Goal: Transaction & Acquisition: Download file/media

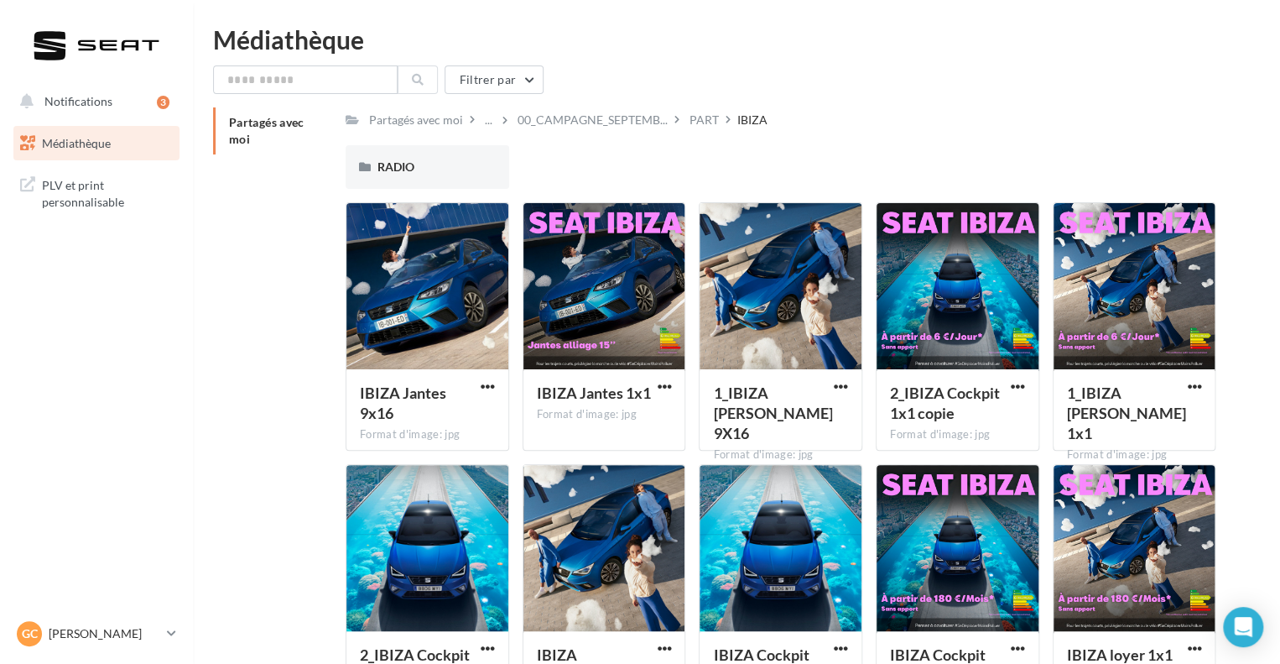
click at [102, 151] on link "Médiathèque" at bounding box center [96, 143] width 173 height 35
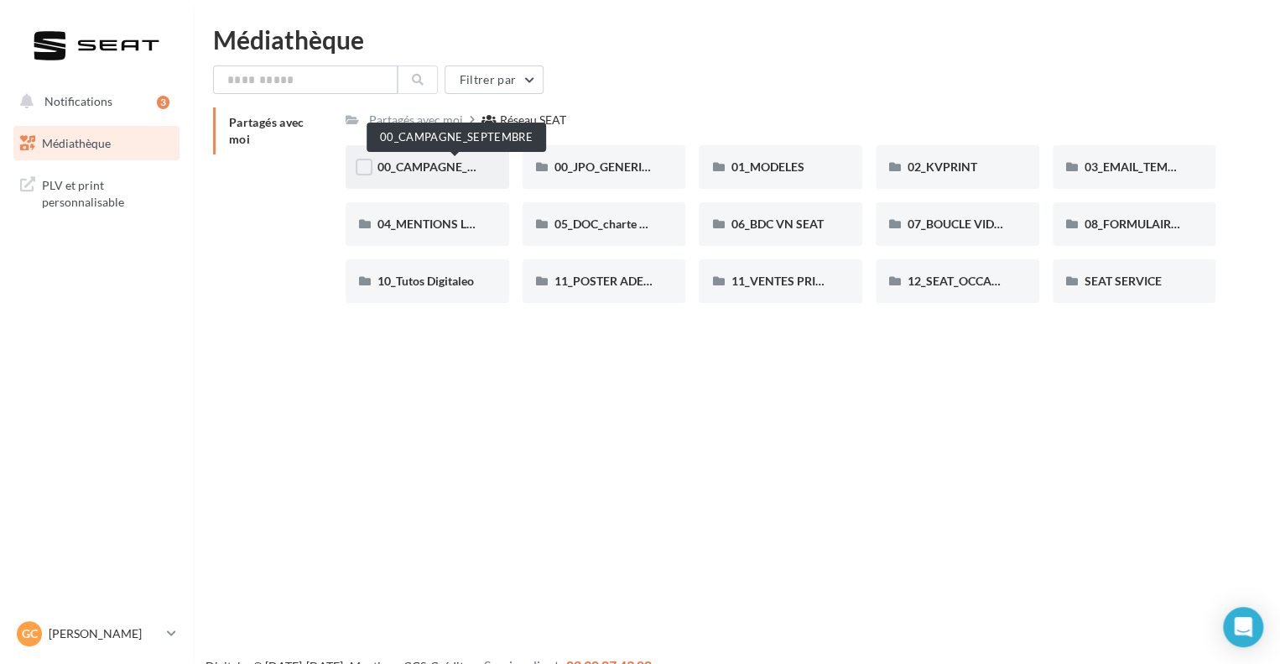
click at [440, 163] on span "00_CAMPAGNE_SEPTEMBRE" at bounding box center [456, 166] width 157 height 14
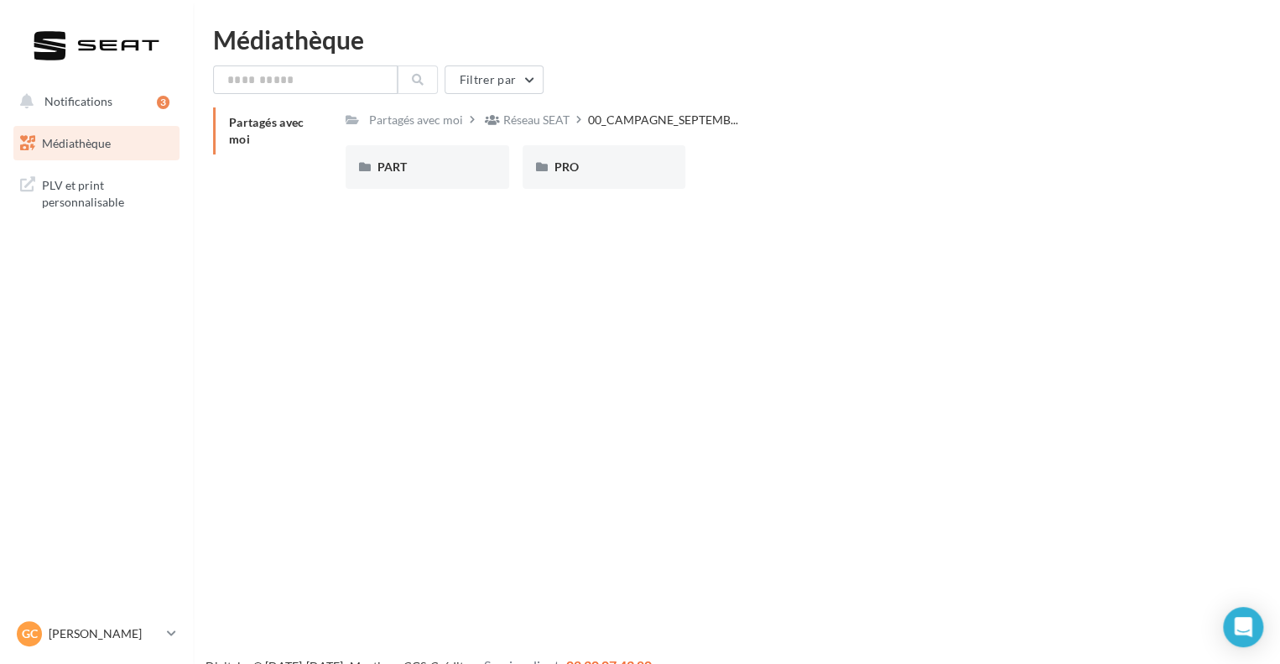
click at [440, 163] on div "PART" at bounding box center [428, 167] width 100 height 17
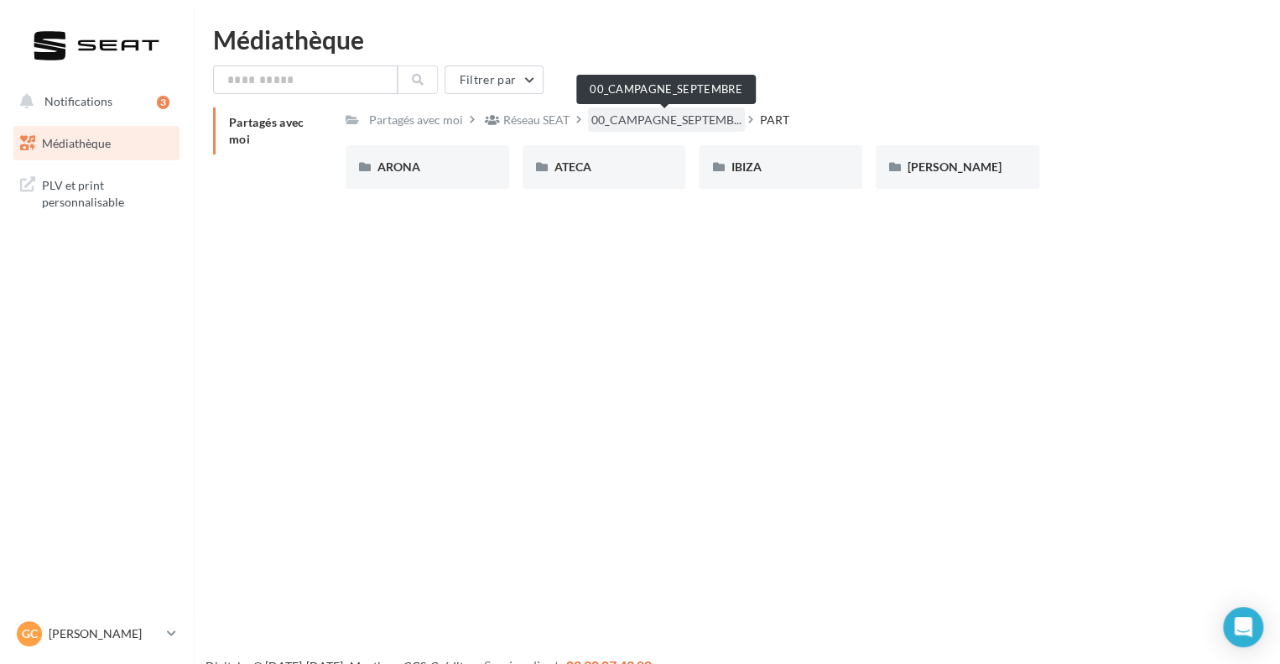
click at [607, 117] on span "00_CAMPAGNE_SEPTEMB..." at bounding box center [666, 120] width 150 height 17
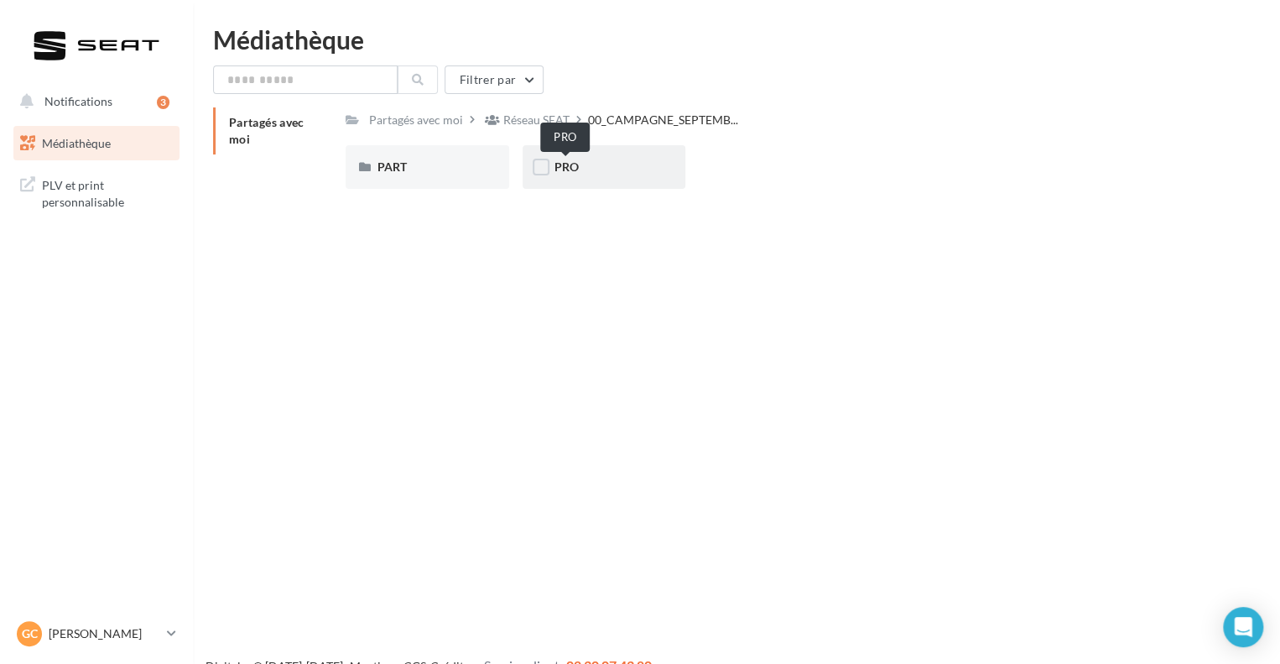
click at [577, 170] on span "PRO" at bounding box center [567, 166] width 24 height 14
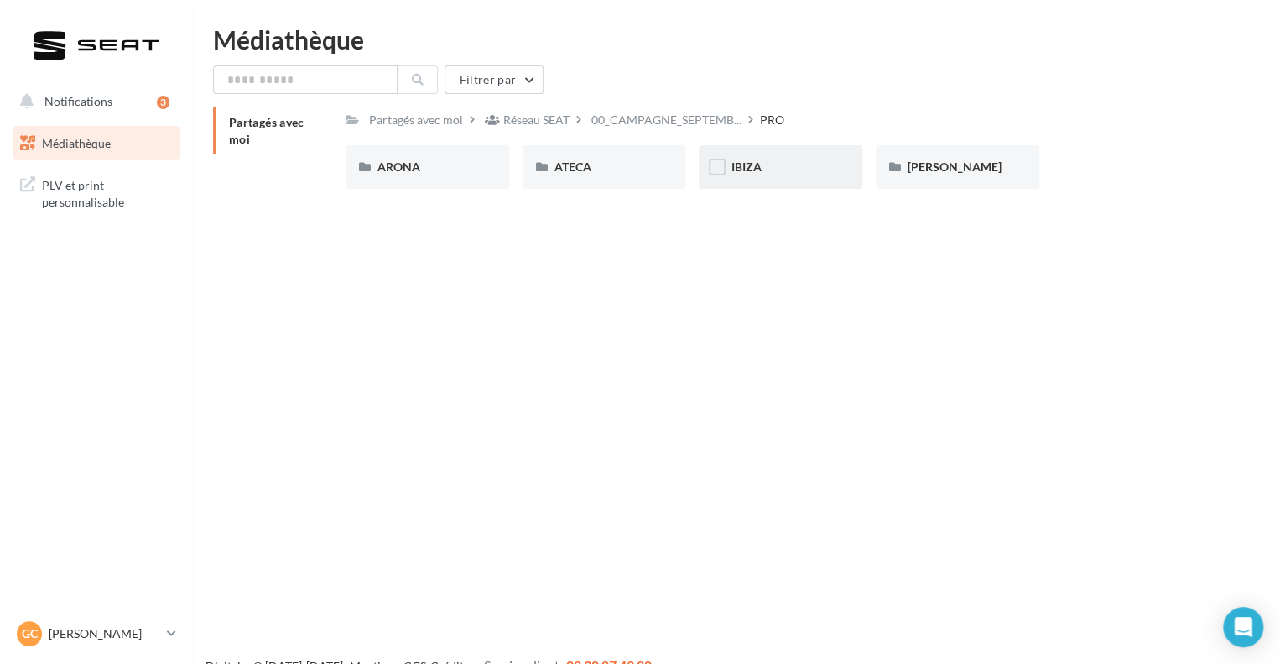
click at [791, 176] on div "IBIZA" at bounding box center [781, 167] width 164 height 44
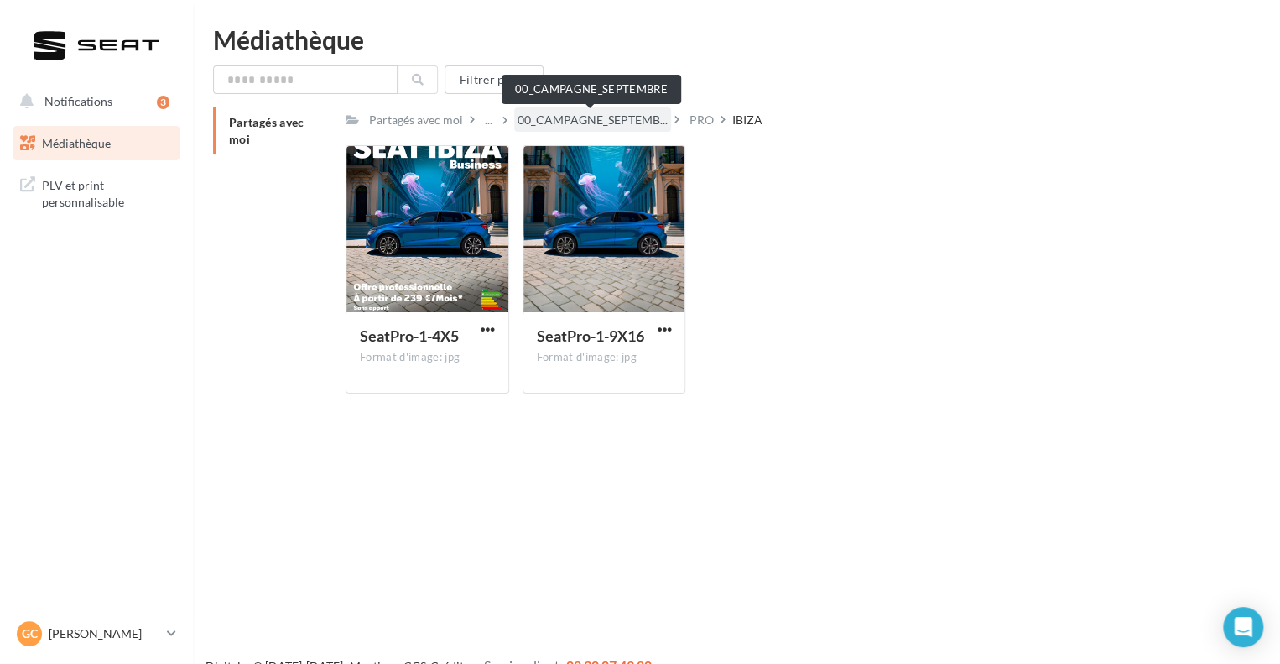
click at [555, 112] on span "00_CAMPAGNE_SEPTEMB..." at bounding box center [593, 120] width 150 height 17
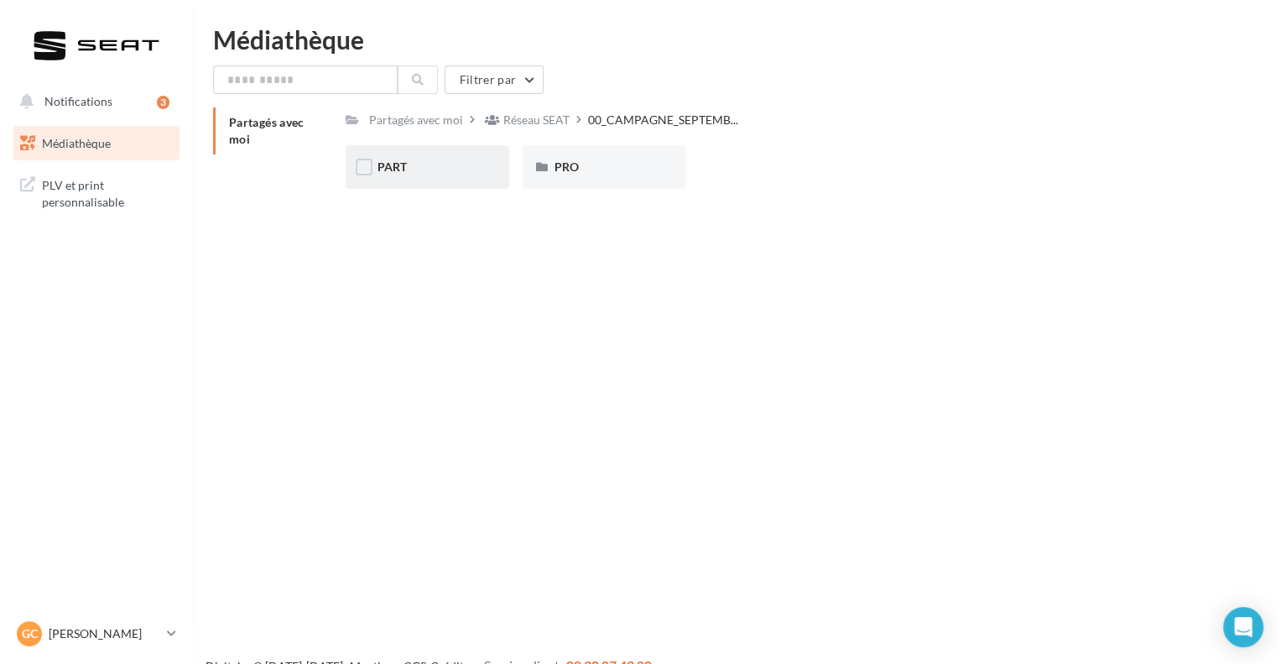
click at [439, 151] on div "PART" at bounding box center [428, 167] width 164 height 44
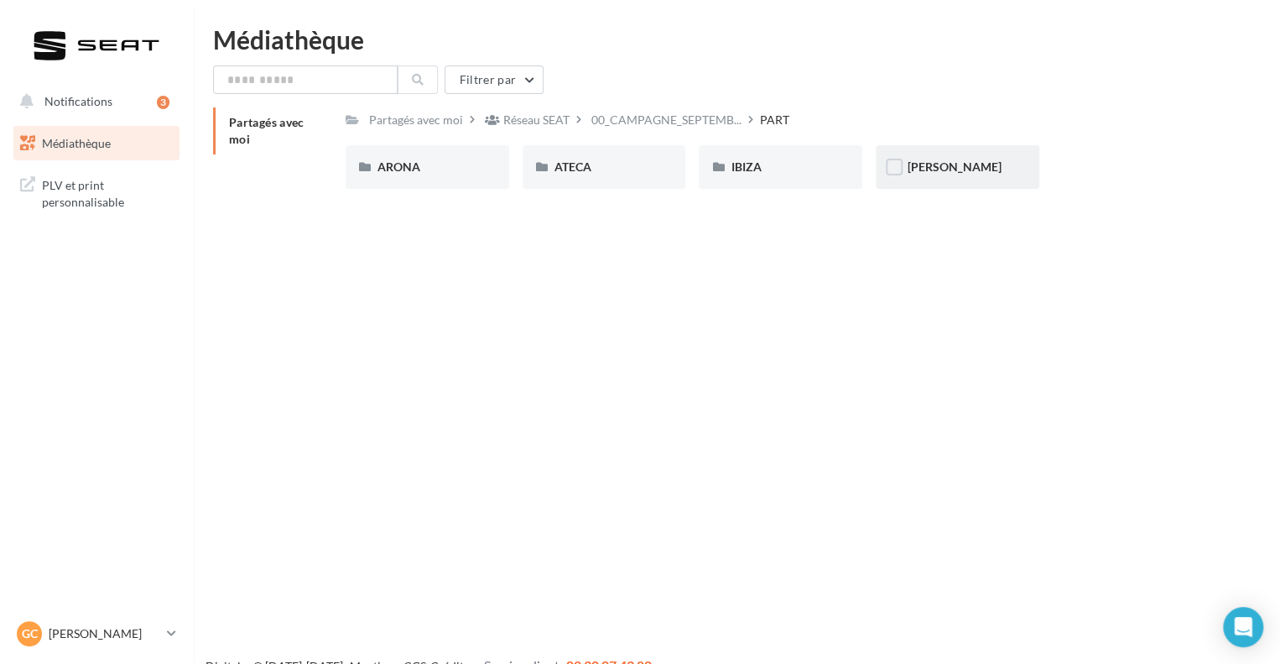
click at [940, 180] on div "[PERSON_NAME]" at bounding box center [958, 167] width 164 height 44
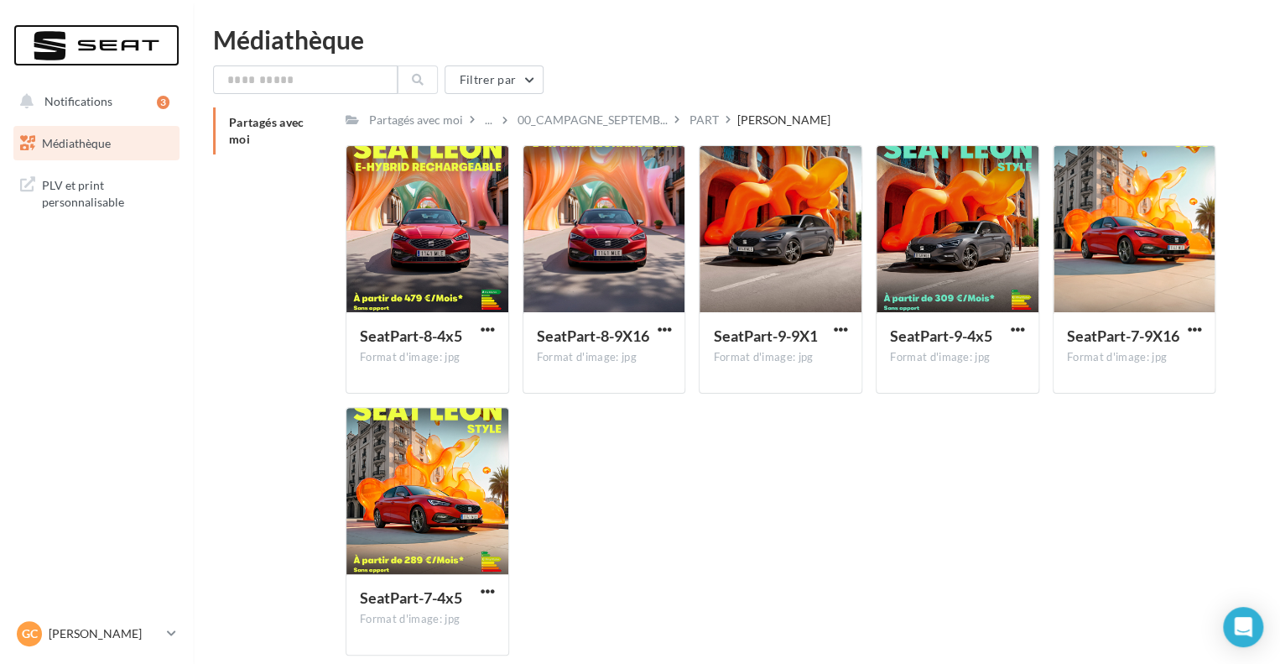
click at [54, 29] on div at bounding box center [96, 45] width 134 height 42
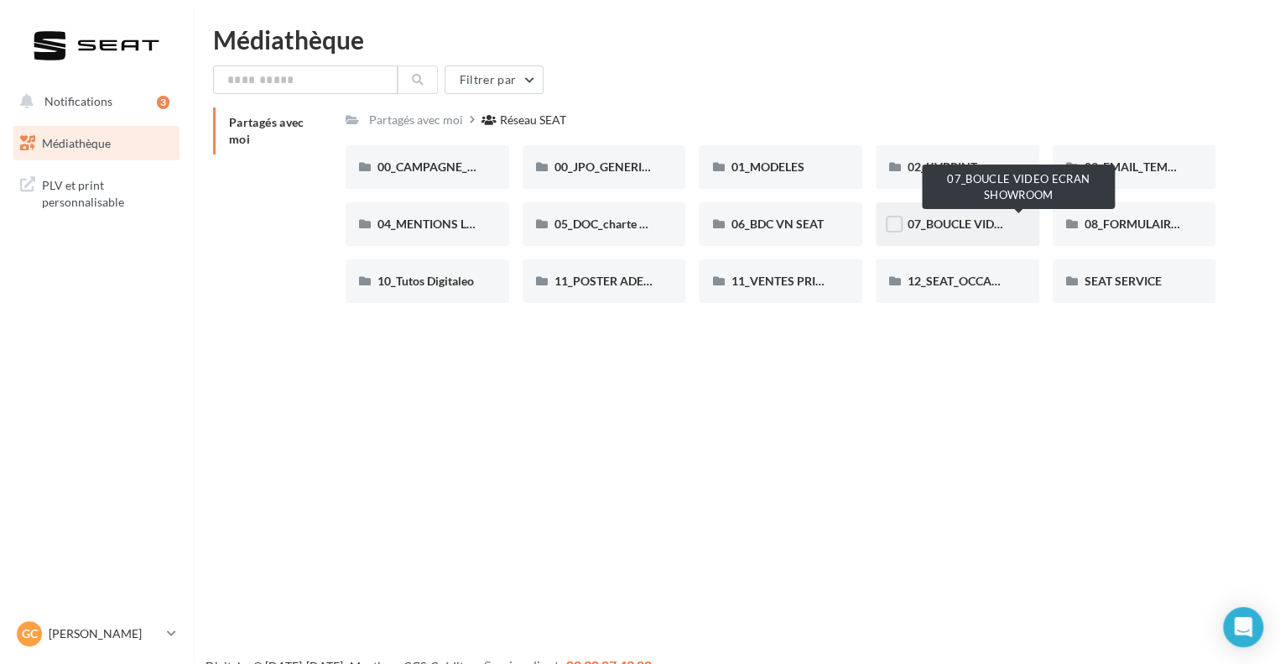
click at [957, 225] on span "07_BOUCLE VIDEO ECRAN SHOWROOM" at bounding box center [1018, 223] width 221 height 14
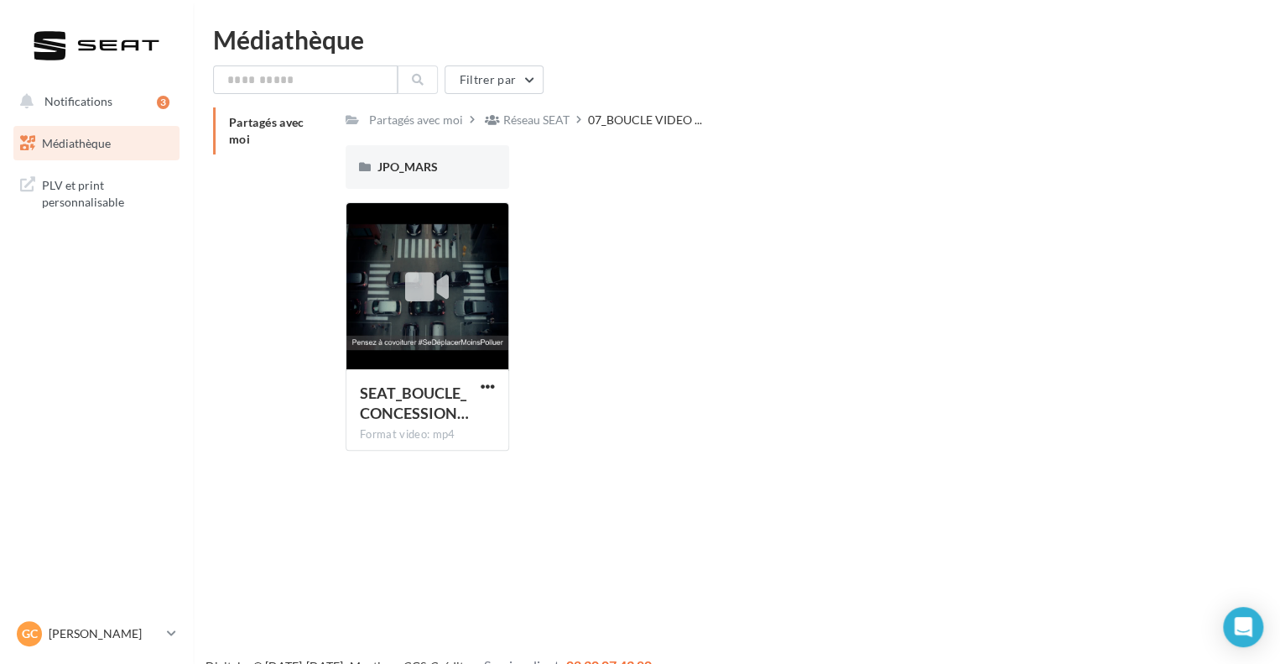
click at [247, 141] on span "Partagés avec moi" at bounding box center [267, 130] width 76 height 31
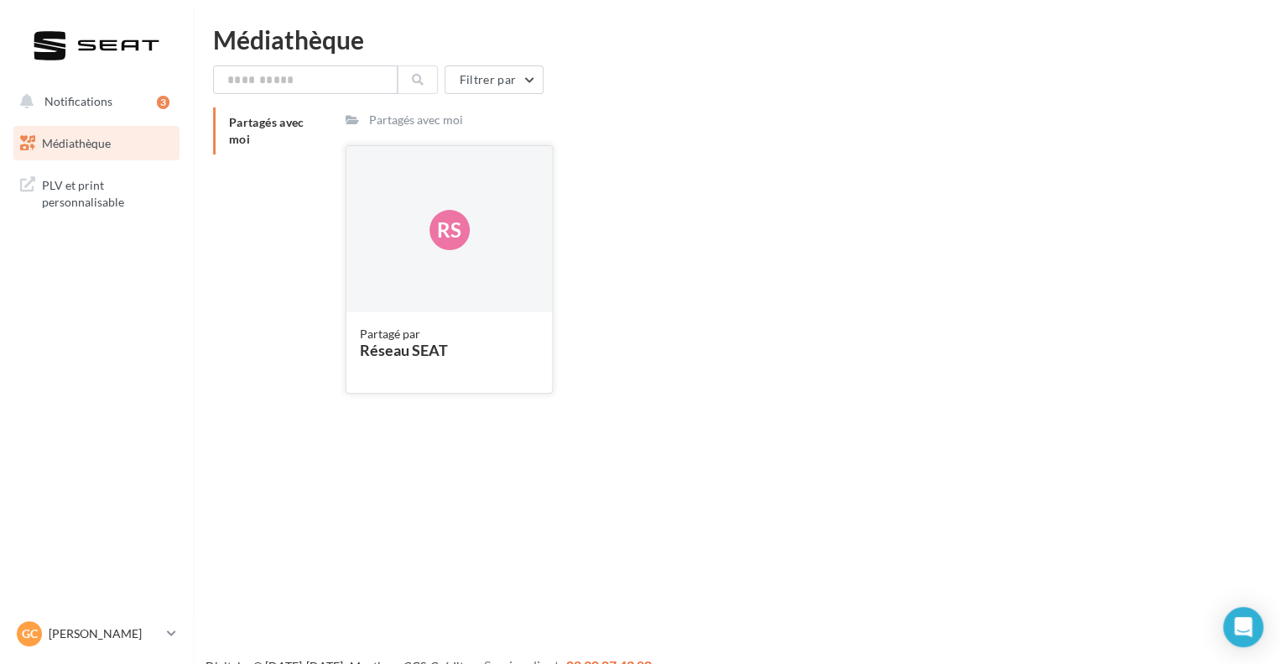
click at [412, 361] on div "Partagé par Réseau SEAT" at bounding box center [449, 352] width 179 height 52
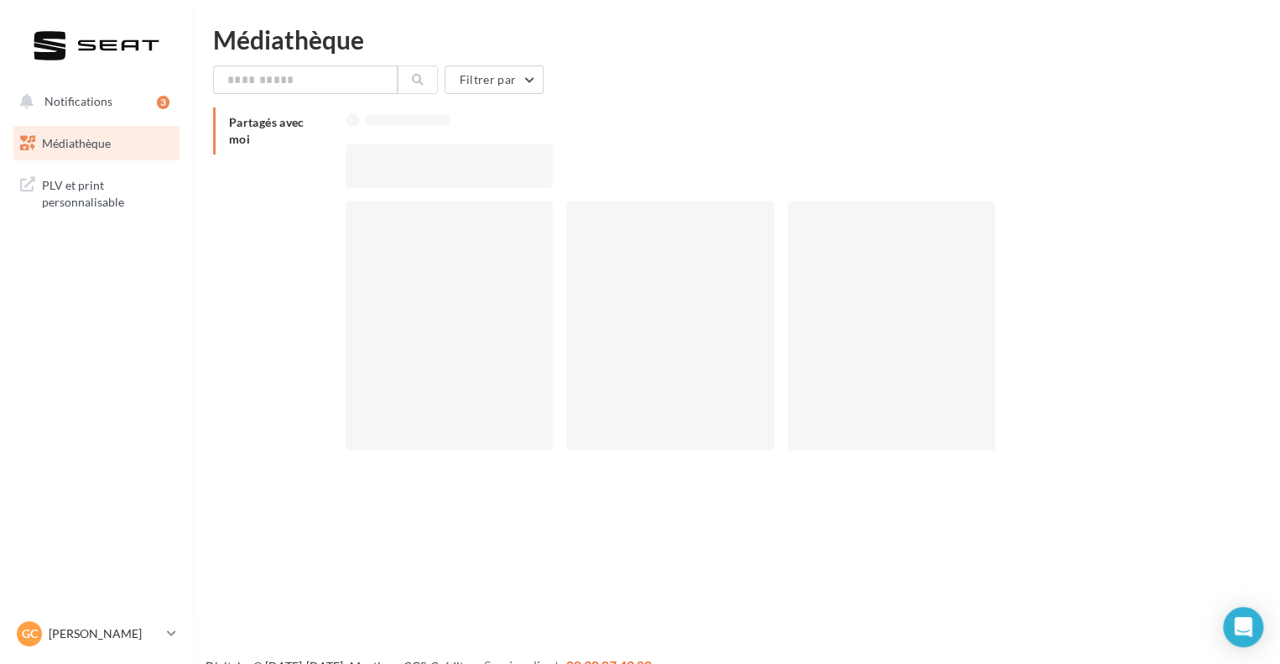
click at [106, 141] on span "Médiathèque" at bounding box center [76, 143] width 69 height 14
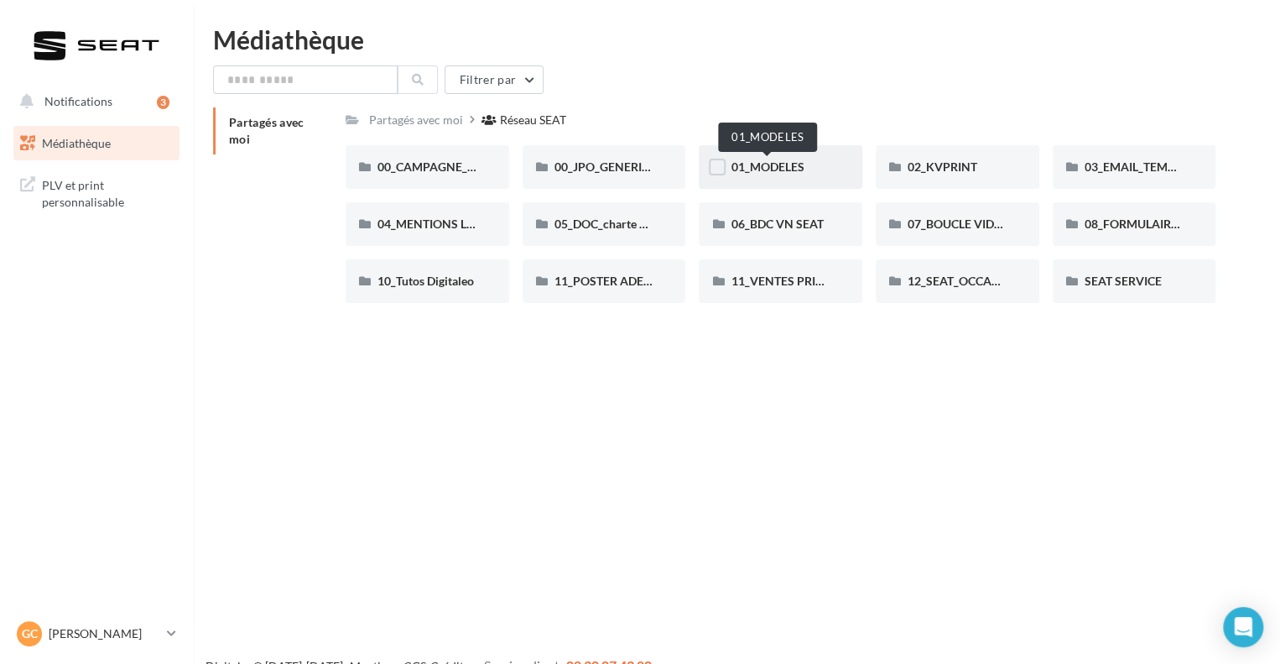
click at [795, 165] on span "01_MODELES" at bounding box center [767, 166] width 73 height 14
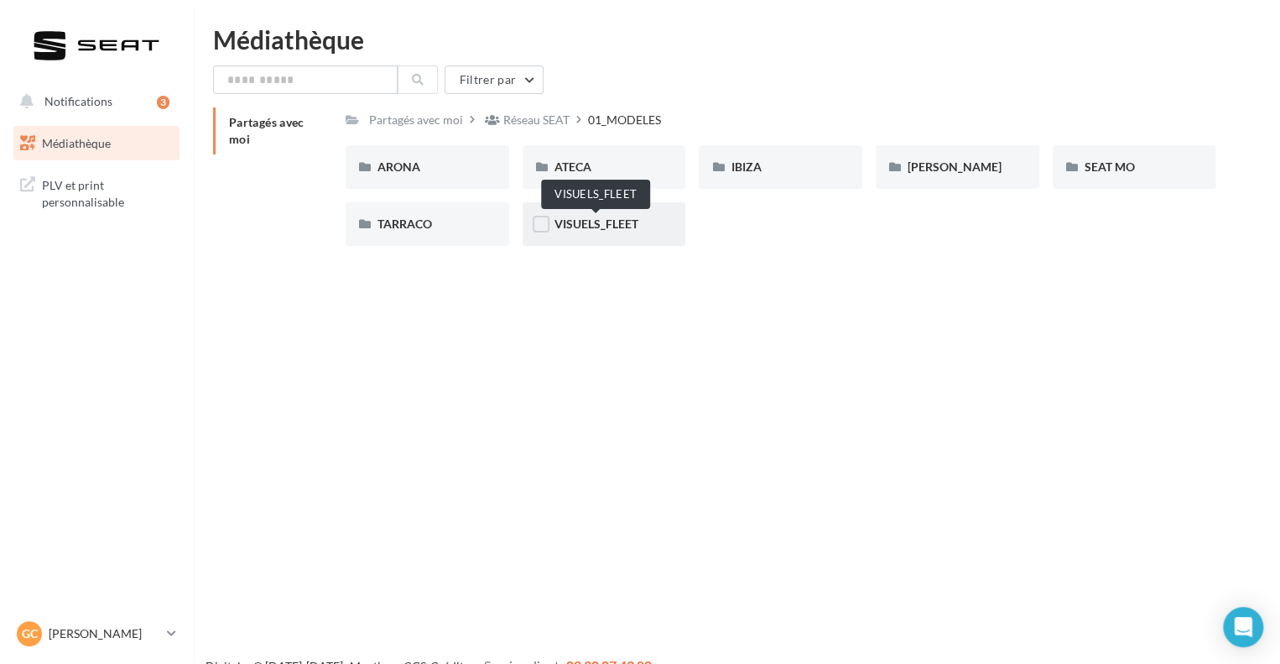
click at [593, 219] on span "VISUELS_FLEET" at bounding box center [597, 223] width 84 height 14
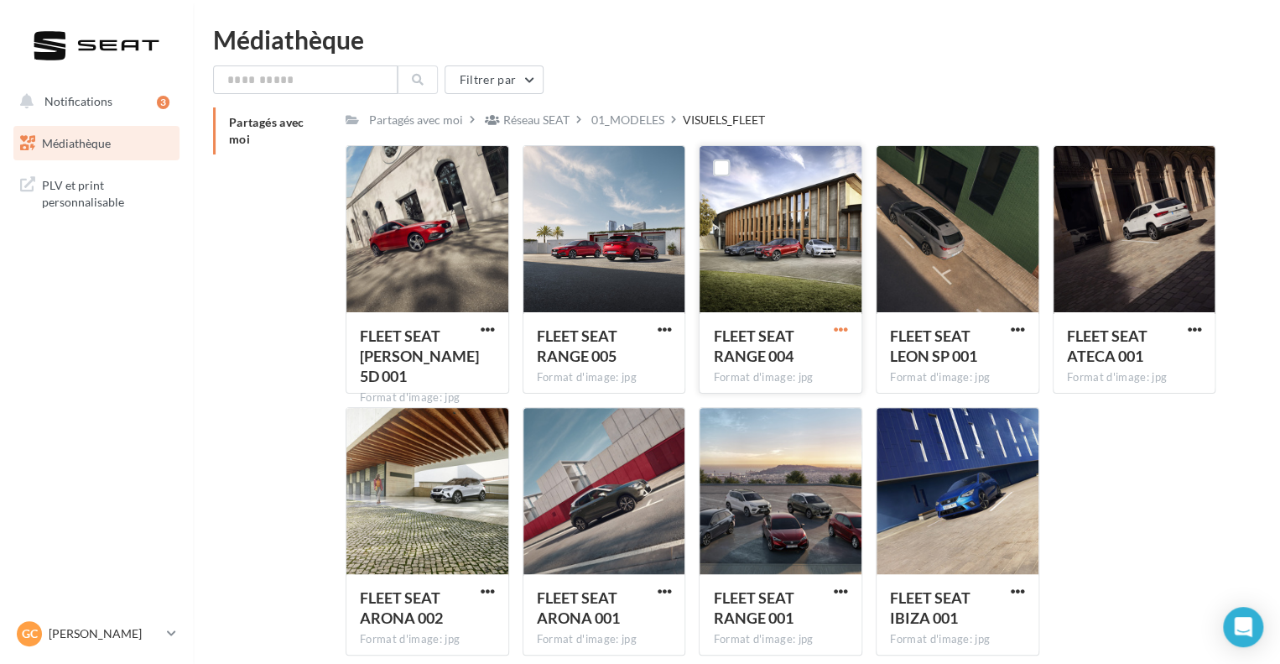
click at [839, 332] on span "button" at bounding box center [841, 329] width 14 height 14
click at [758, 357] on button "Télécharger" at bounding box center [768, 363] width 168 height 44
click at [1019, 586] on span "button" at bounding box center [1018, 591] width 14 height 14
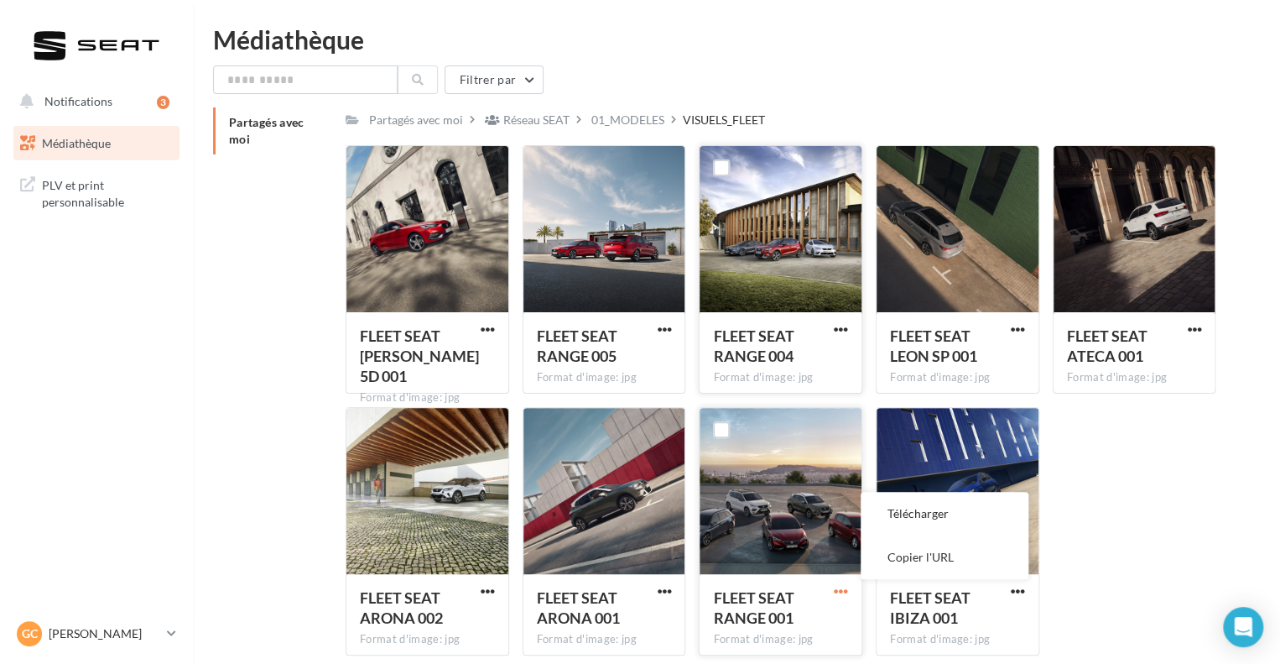
click at [836, 591] on span "button" at bounding box center [841, 591] width 14 height 14
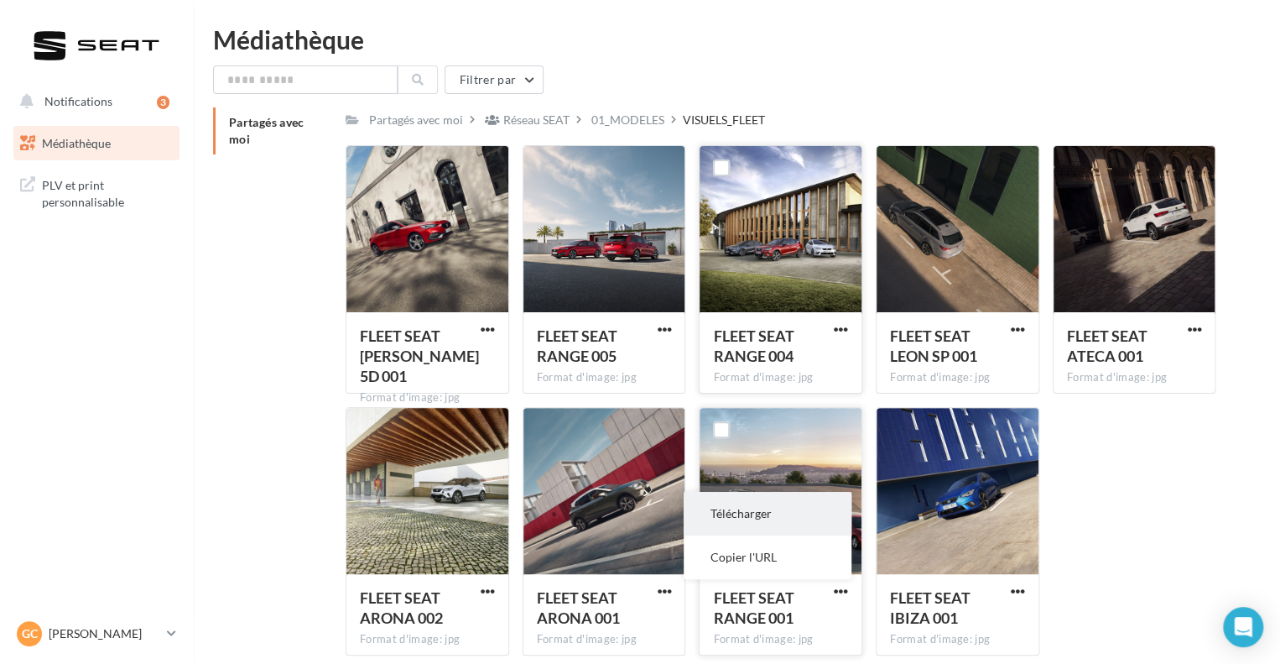
click at [742, 512] on button "Télécharger" at bounding box center [768, 514] width 168 height 44
